Goal: Task Accomplishment & Management: Use online tool/utility

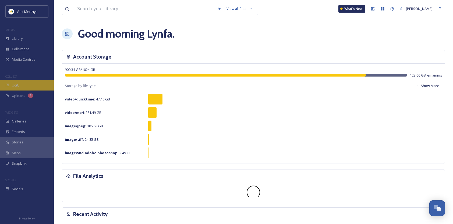
click at [20, 84] on div "UGC" at bounding box center [27, 85] width 54 height 10
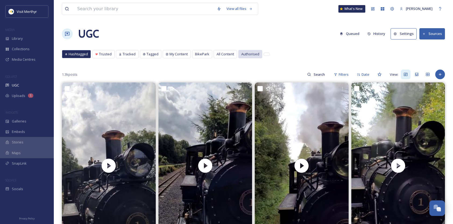
click at [247, 54] on span "Authorised" at bounding box center [250, 54] width 18 height 5
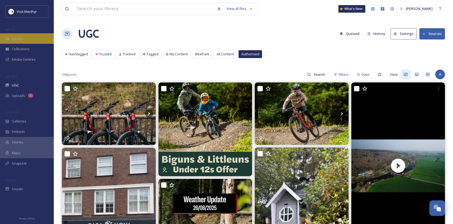
click at [33, 40] on div "Library" at bounding box center [27, 38] width 54 height 10
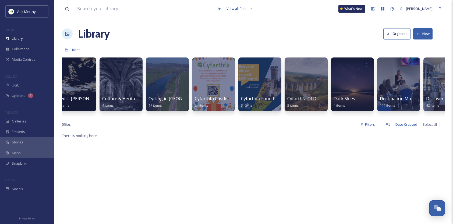
scroll to position [0, 1321]
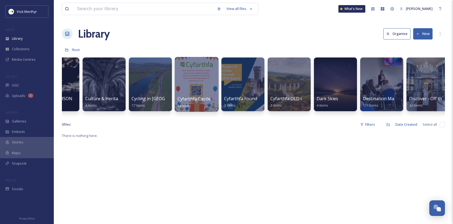
click at [200, 86] on div at bounding box center [196, 84] width 44 height 55
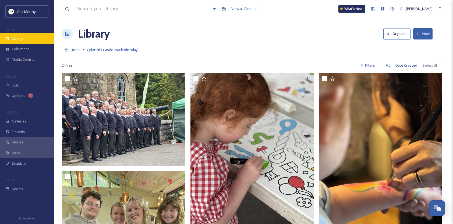
click at [19, 37] on span "Library" at bounding box center [17, 38] width 11 height 5
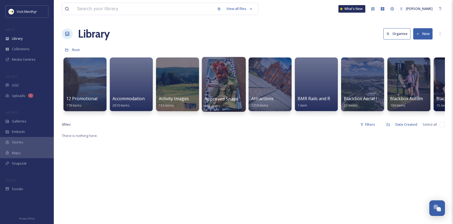
click at [212, 95] on div at bounding box center [224, 84] width 44 height 55
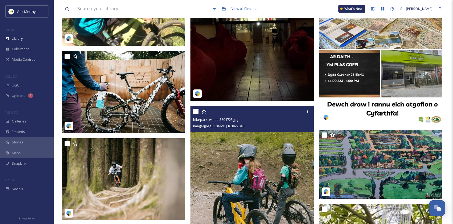
scroll to position [887, 0]
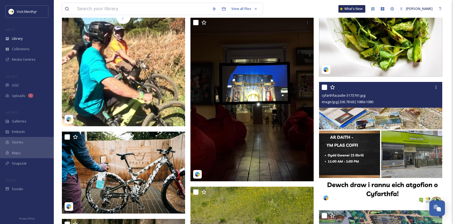
click at [379, 92] on div "cyfarthfacastle-3173741.jpg" at bounding box center [380, 95] width 119 height 6
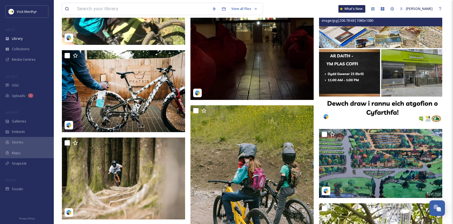
scroll to position [1048, 0]
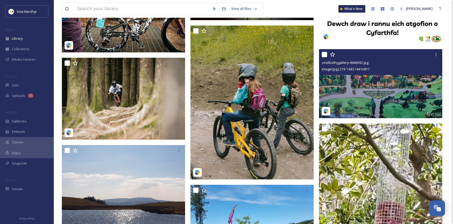
click at [371, 92] on img at bounding box center [380, 83] width 123 height 69
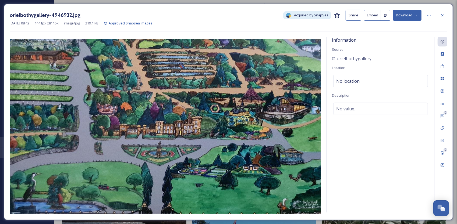
drag, startPoint x: 444, startPoint y: 14, endPoint x: 414, endPoint y: 37, distance: 37.6
click at [444, 14] on icon at bounding box center [442, 15] width 4 height 4
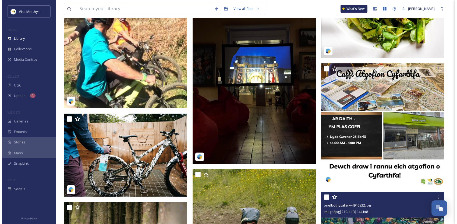
scroll to position [914, 0]
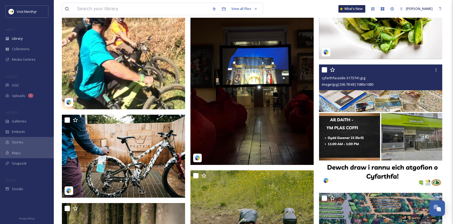
click at [359, 98] on img at bounding box center [380, 125] width 123 height 123
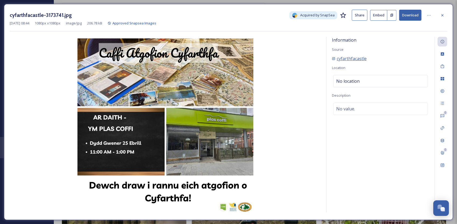
click at [355, 60] on span "cyfarthfacastle" at bounding box center [351, 58] width 30 height 6
